Goal: Communication & Community: Participate in discussion

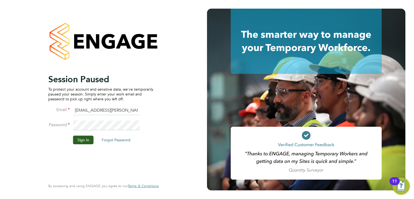
click at [36, 117] on div "Session Paused To protect your account and sensitive data, we've temporarily pa…" at bounding box center [103, 99] width 207 height 199
click at [80, 136] on button "Sign In" at bounding box center [83, 140] width 20 height 9
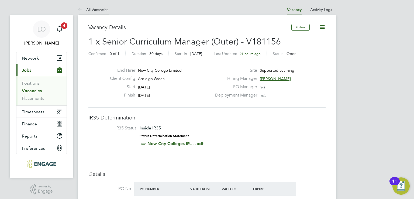
click at [91, 13] on li "All Vacancies" at bounding box center [93, 9] width 31 height 11
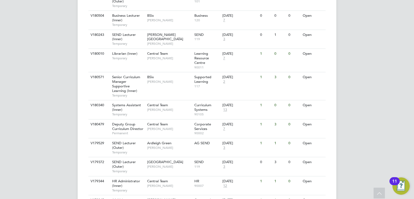
scroll to position [323, 0]
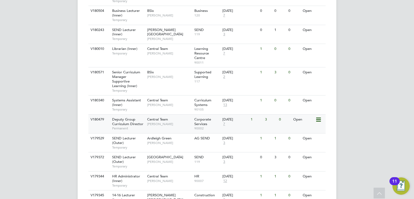
click at [146, 115] on div "Central Team [PERSON_NAME]" at bounding box center [169, 122] width 47 height 14
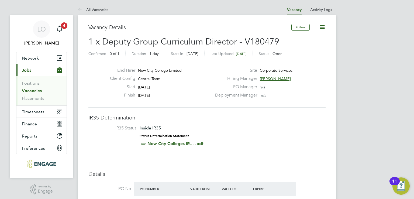
click at [193, 120] on h3 "IR35 Determination" at bounding box center [206, 117] width 237 height 7
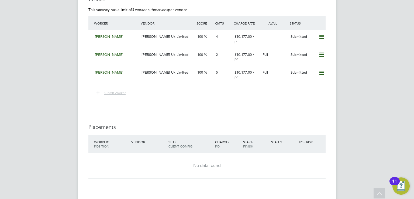
scroll to position [1374, 0]
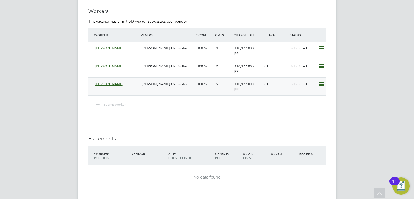
click at [166, 86] on span "Morgan Hunt Uk Limited" at bounding box center [164, 84] width 47 height 5
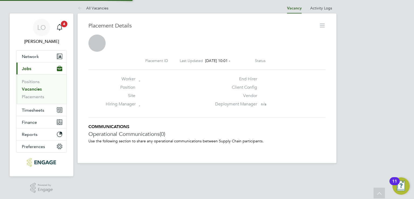
scroll to position [3, 2]
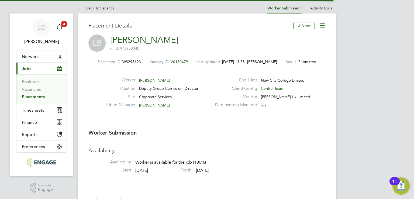
click at [107, 109] on div "Hiring Manager Stephen Brayshaw" at bounding box center [159, 106] width 106 height 8
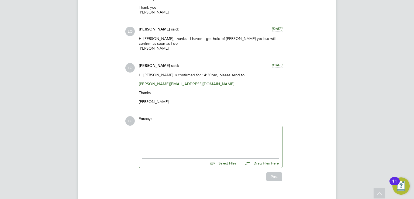
click at [165, 134] on div at bounding box center [210, 140] width 137 height 23
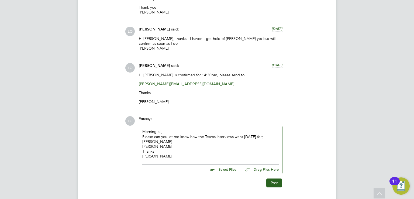
click at [144, 139] on div "Lee Bird" at bounding box center [210, 141] width 137 height 5
click at [155, 154] on div "Luke" at bounding box center [210, 156] width 137 height 5
click at [277, 178] on button "Post" at bounding box center [274, 182] width 16 height 9
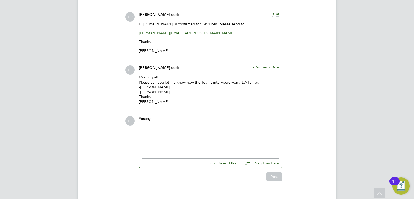
click at [162, 78] on p "Morning all, Please can you let me know how the Teams interviews went yesterday…" at bounding box center [211, 89] width 144 height 29
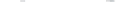
scroll to position [3, 3]
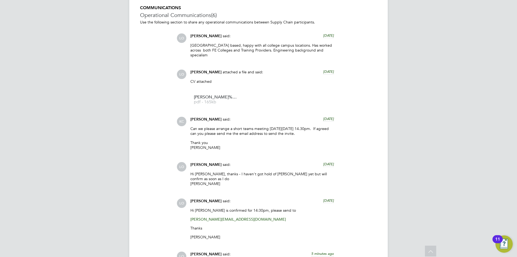
drag, startPoint x: 114, startPoint y: 78, endPoint x: 115, endPoint y: 74, distance: 4.1
